Goal: Find specific page/section: Find specific page/section

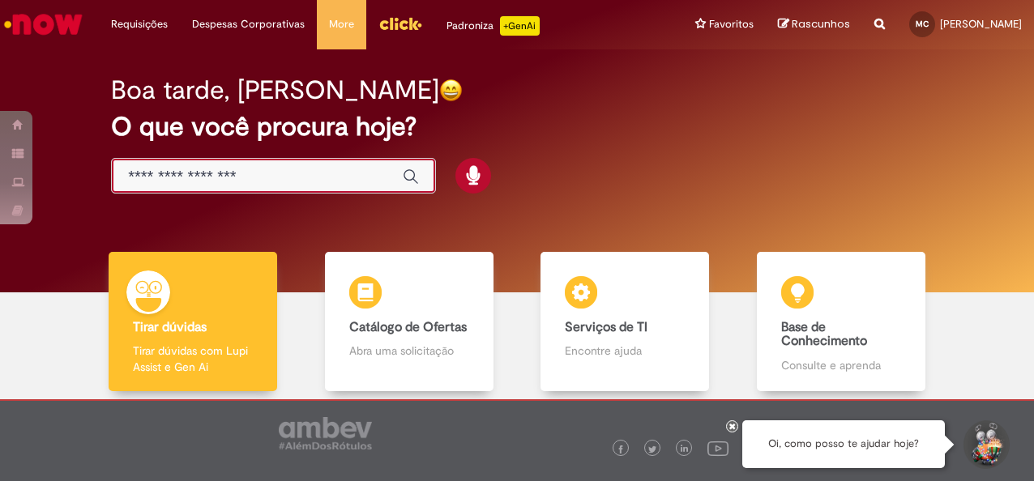
click at [334, 185] on input "Basta digitar aqui" at bounding box center [257, 177] width 258 height 19
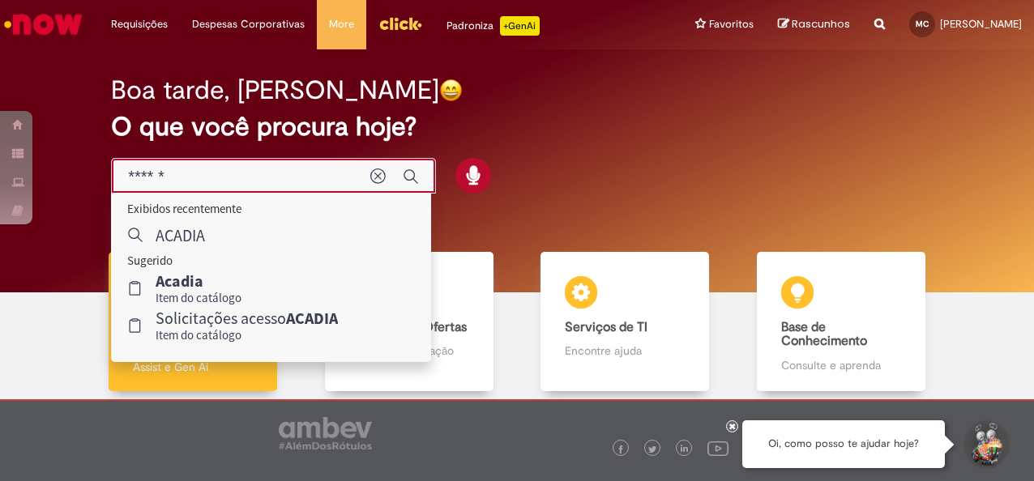
type input "******"
click at [631, 177] on div "Boa tarde, Mariana O que você procura hoje?" at bounding box center [517, 135] width 868 height 138
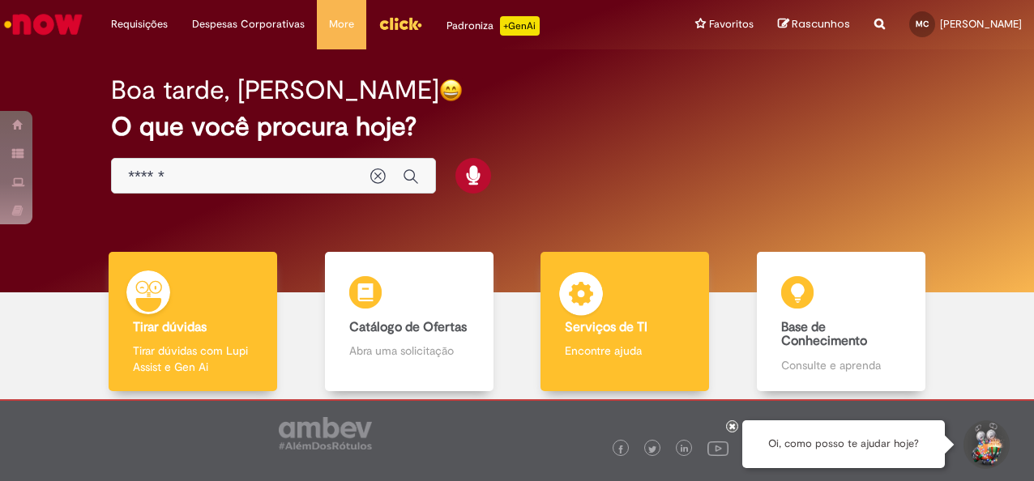
click at [564, 314] on img at bounding box center [581, 296] width 49 height 49
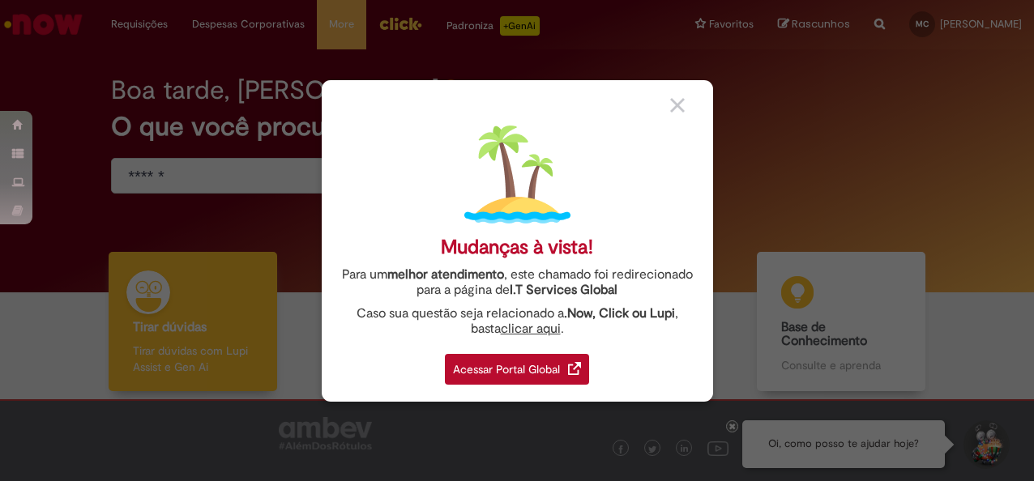
click at [543, 374] on div "Acessar Portal Global" at bounding box center [517, 369] width 144 height 31
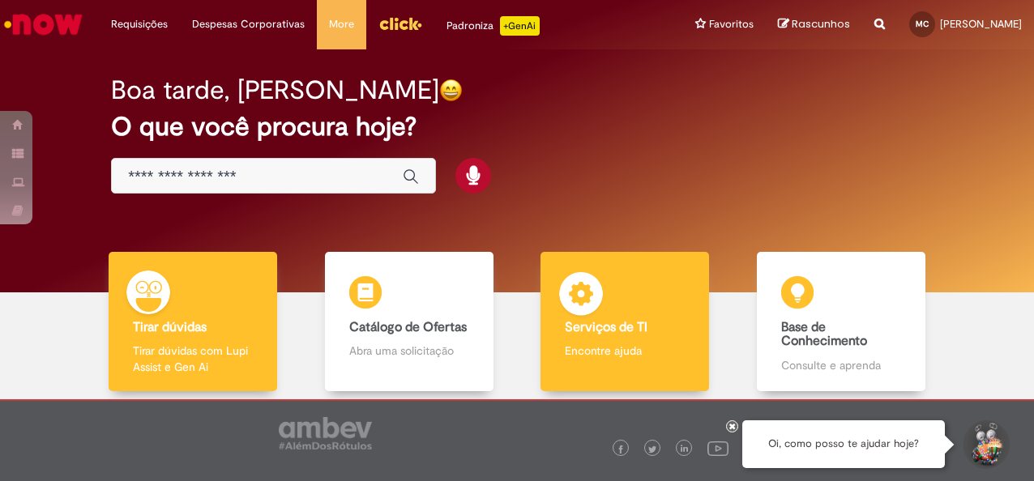
click at [599, 343] on p "Encontre ajuda" at bounding box center [625, 351] width 120 height 16
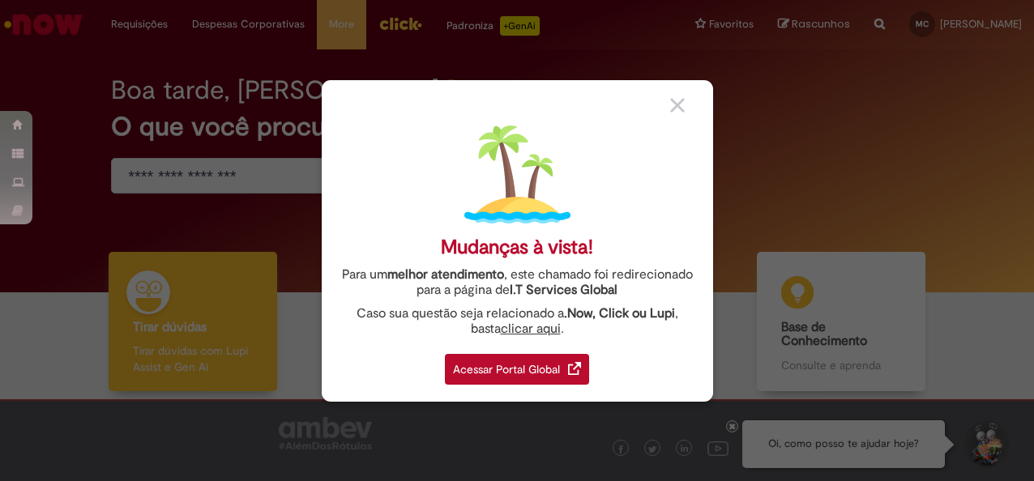
drag, startPoint x: 540, startPoint y: 378, endPoint x: 499, endPoint y: 228, distance: 155.3
click at [540, 378] on div "Acessar Portal Global" at bounding box center [517, 369] width 144 height 31
